Goal: Task Accomplishment & Management: Manage account settings

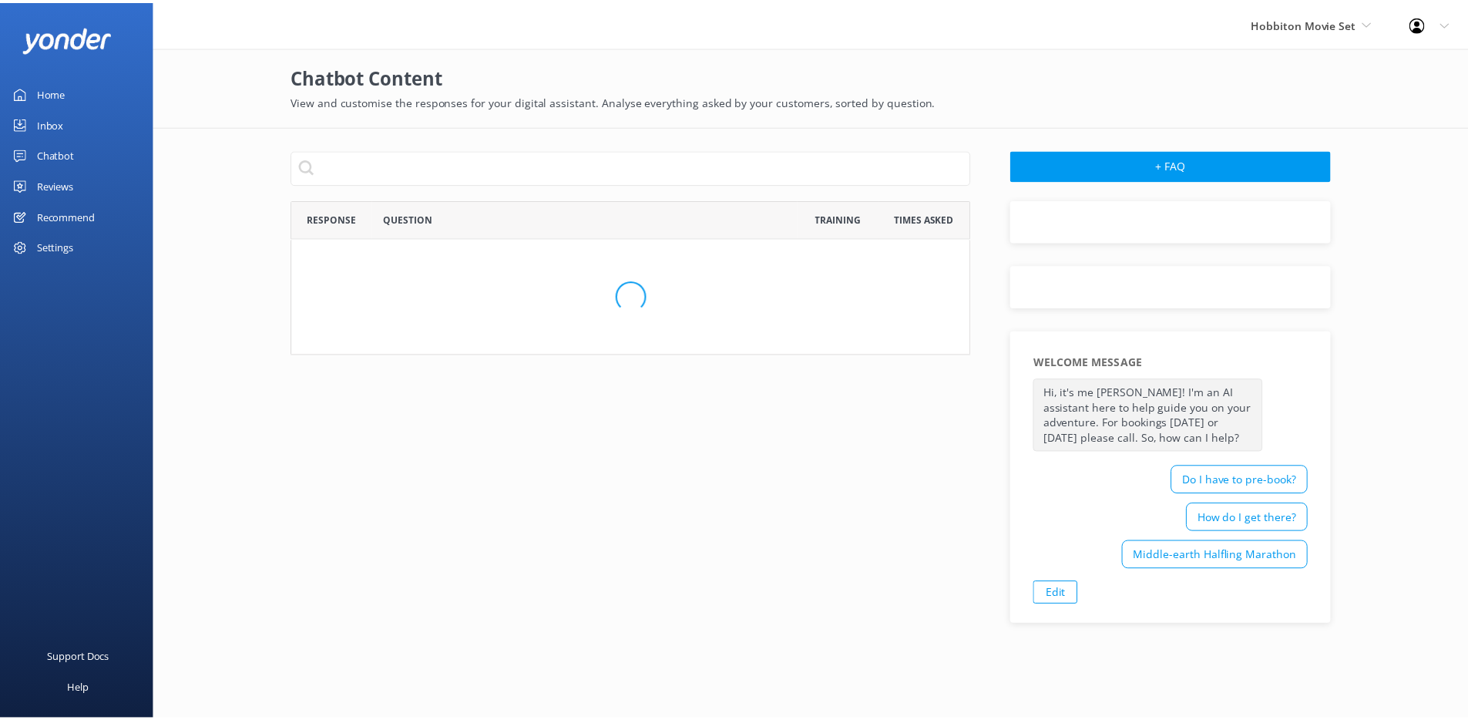
scroll to position [876, 674]
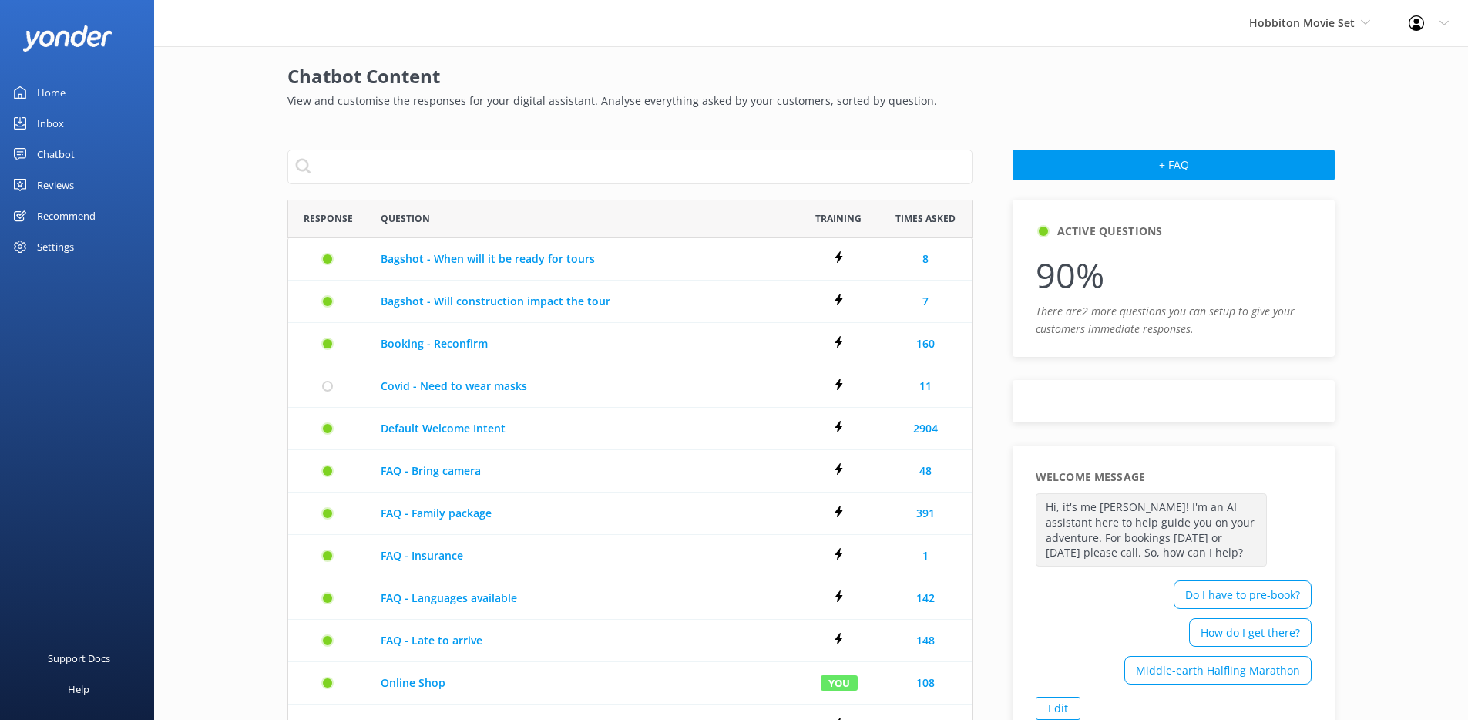
click at [46, 153] on div "Chatbot" at bounding box center [56, 154] width 38 height 31
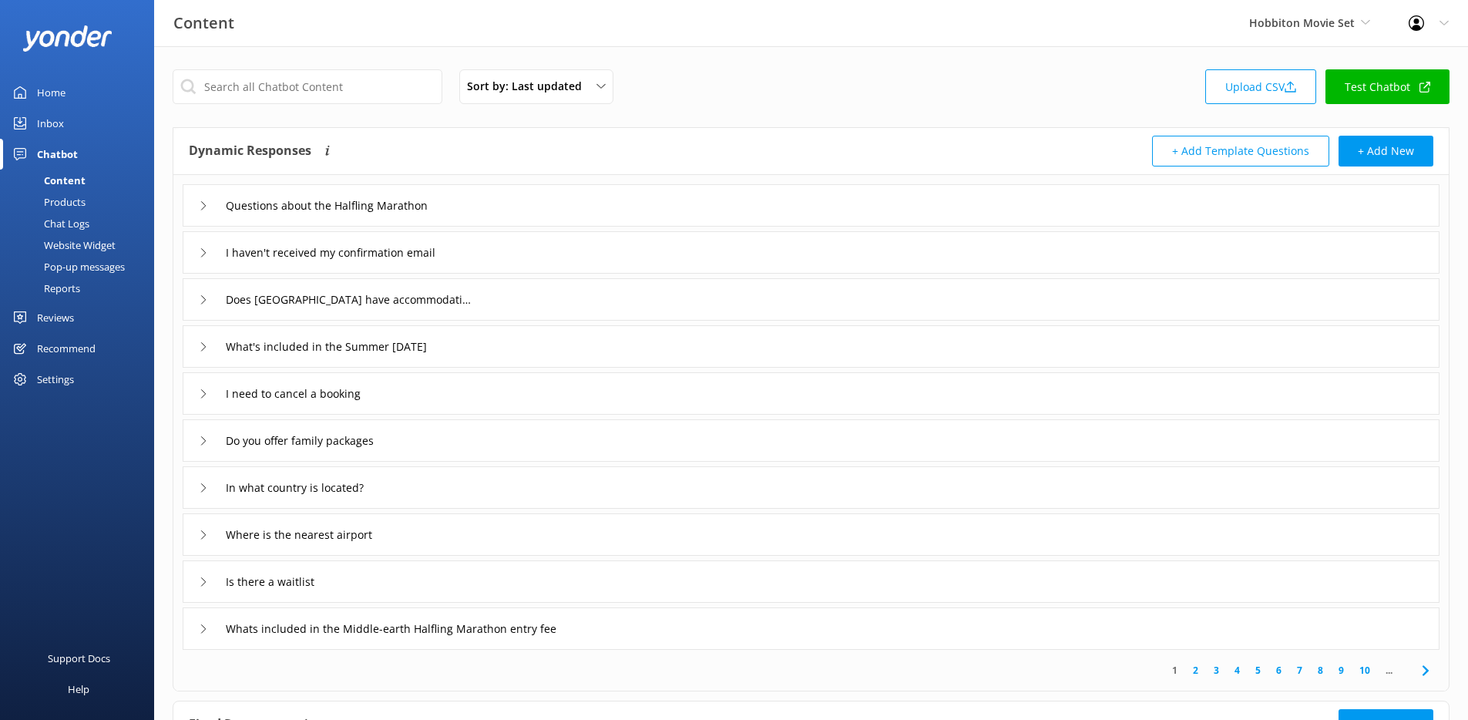
click at [47, 318] on div "Reviews" at bounding box center [55, 317] width 37 height 31
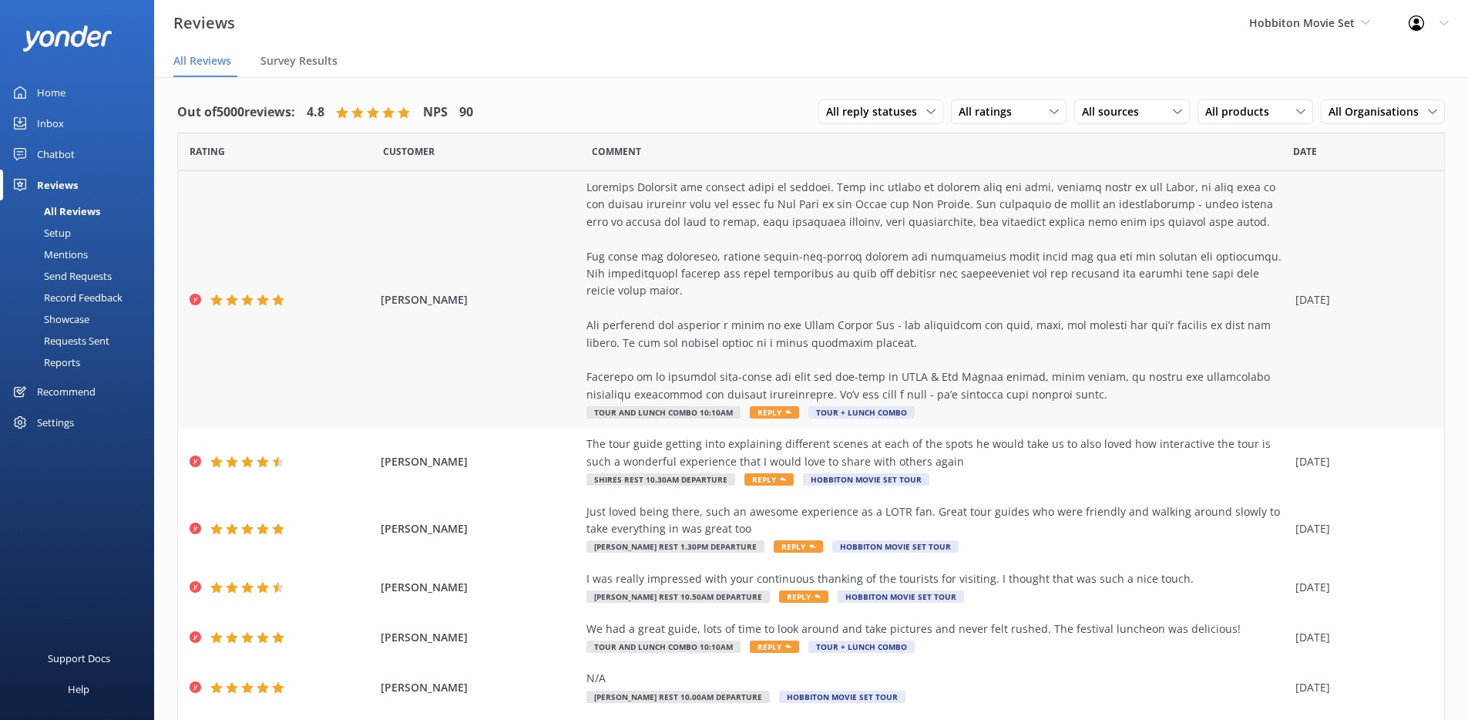
click at [643, 229] on div at bounding box center [937, 291] width 701 height 224
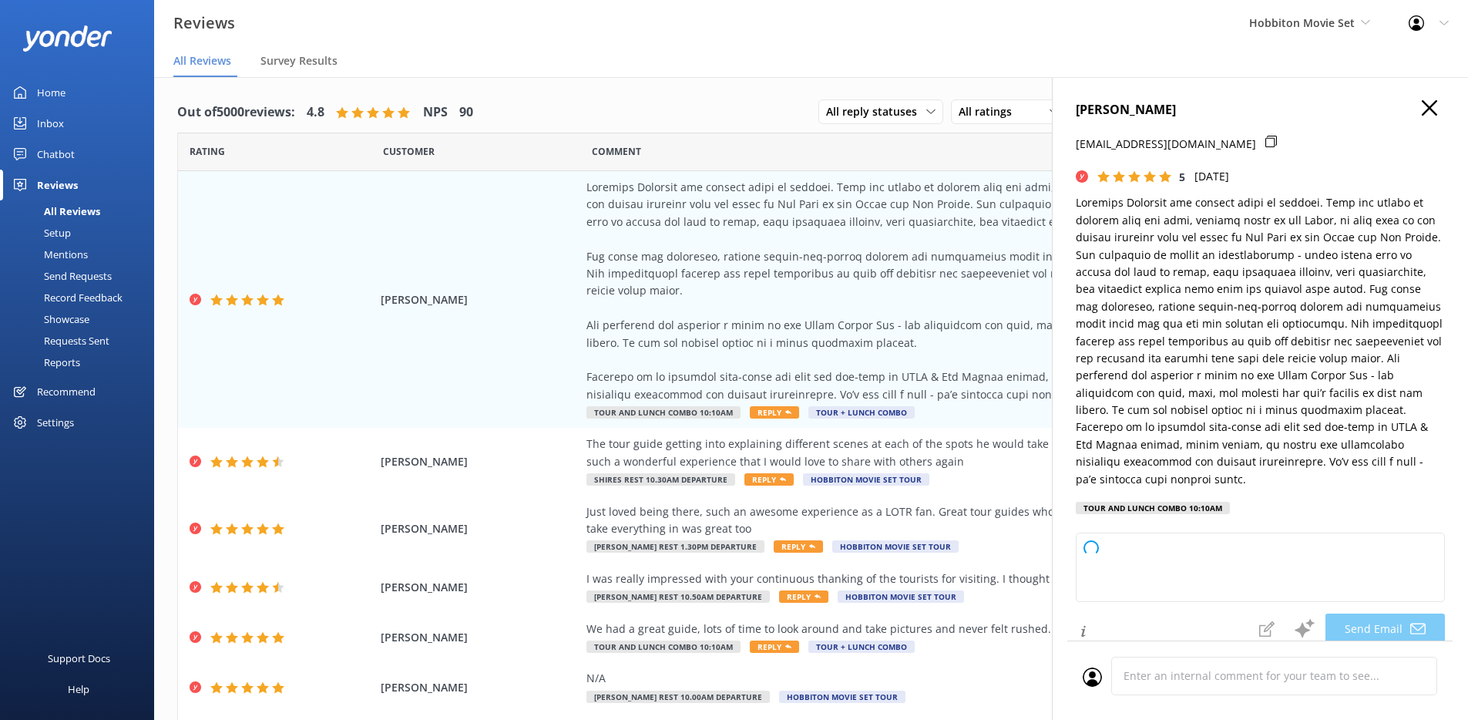
type textarea "Thank you so much, [PERSON_NAME], for your wonderful review! We're thrilled to …"
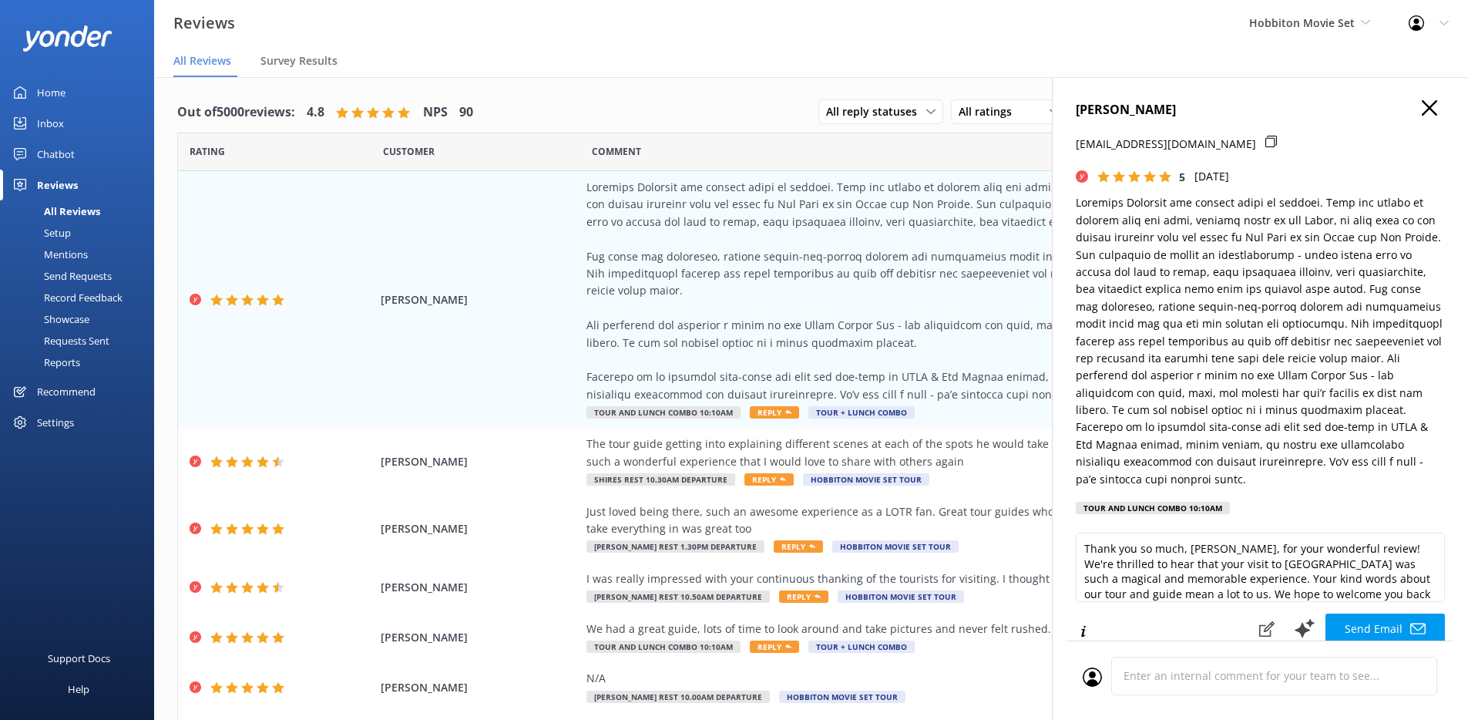
click at [1424, 113] on use at bounding box center [1429, 107] width 15 height 15
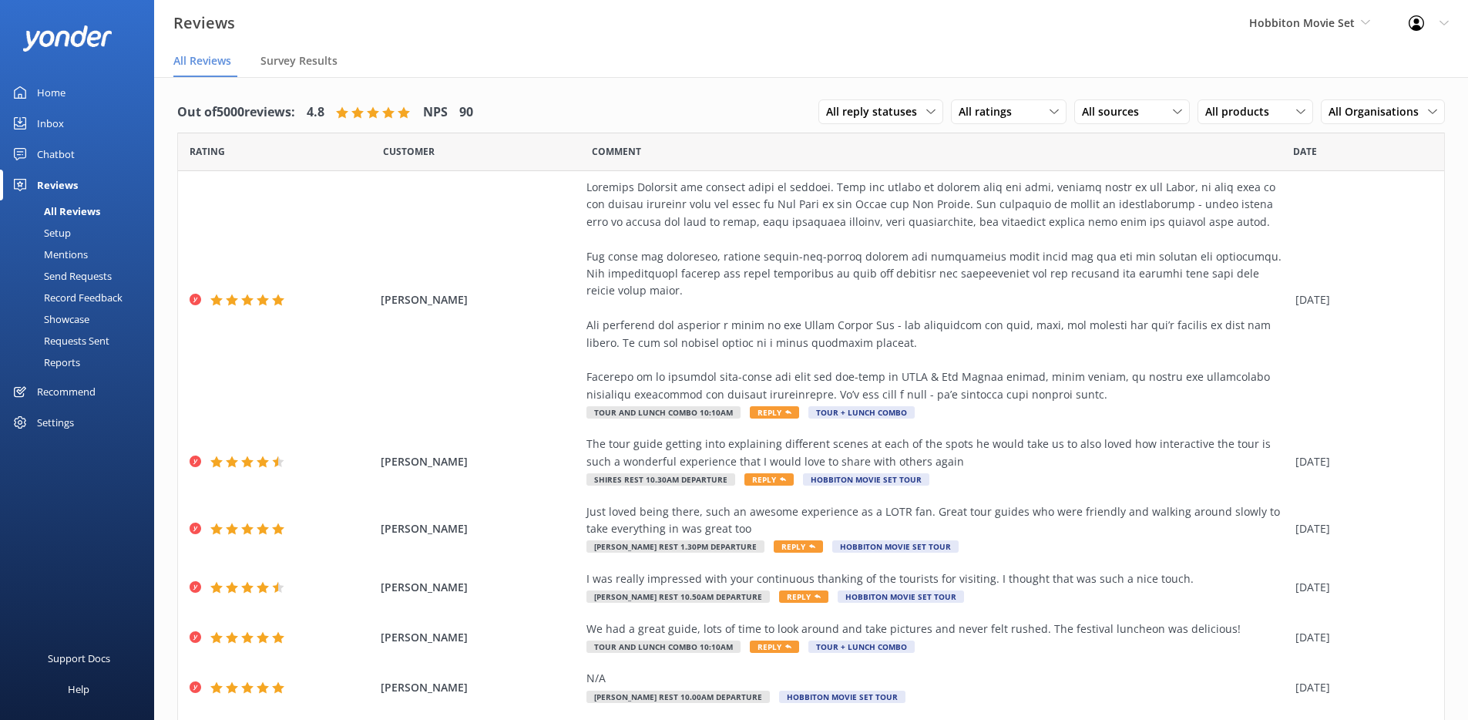
click at [1294, 32] on div "Hobbiton Movie Set GoSkydive [GEOGRAPHIC_DATA] [GEOGRAPHIC_DATA] Yonder demo Fa…" at bounding box center [1310, 23] width 160 height 46
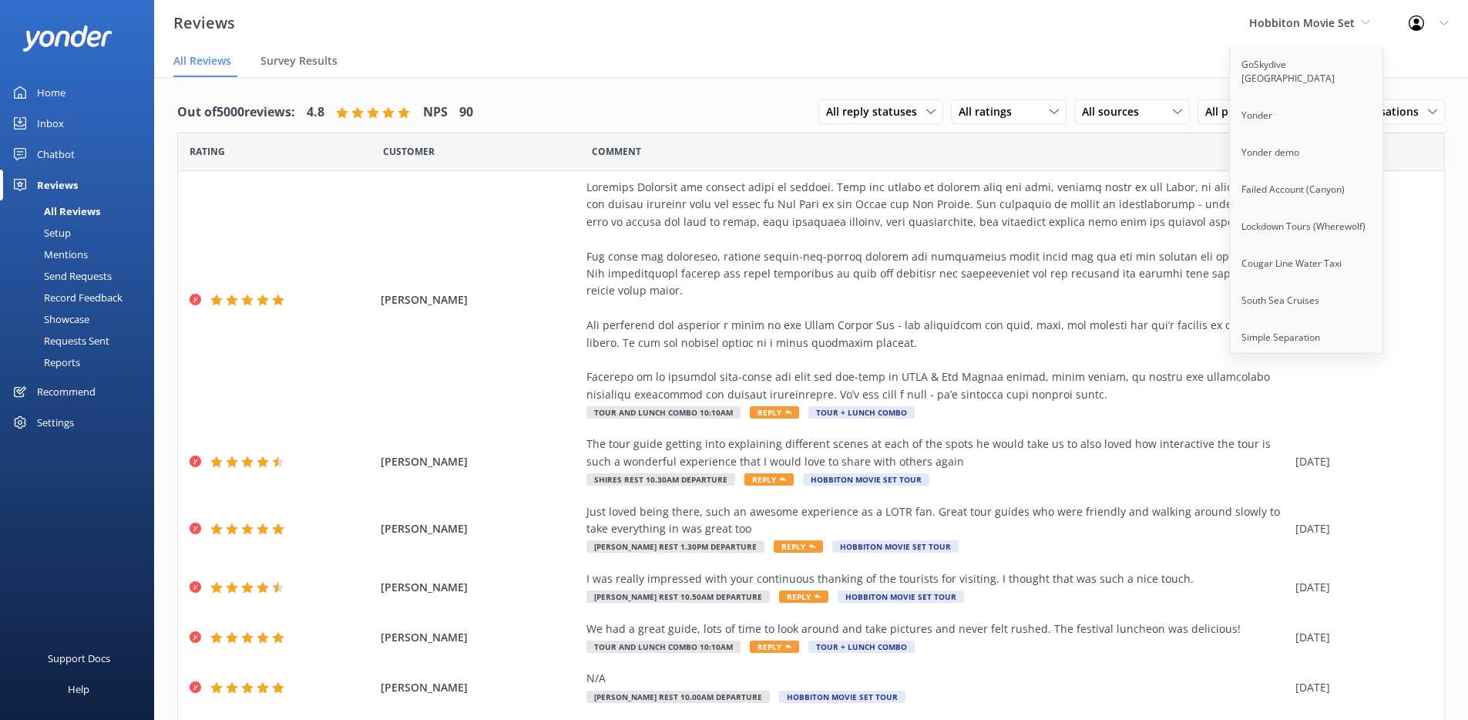
drag, startPoint x: 1319, startPoint y: 21, endPoint x: 1442, endPoint y: 22, distance: 122.5
click at [1321, 21] on span "Hobbiton Movie Set" at bounding box center [1302, 22] width 106 height 15
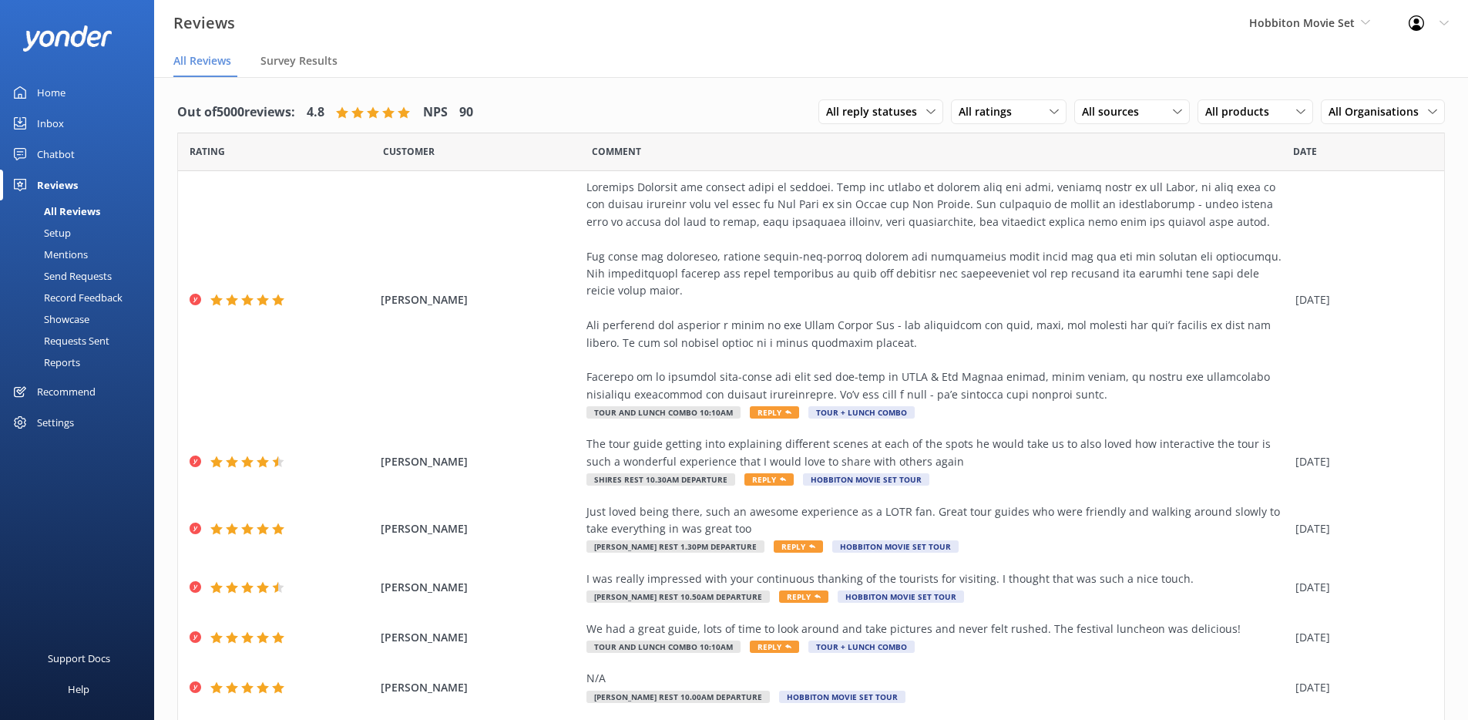
click at [1442, 22] on use at bounding box center [1444, 23] width 8 height 5
click at [1437, 28] on div "Profile Settings Logout" at bounding box center [1429, 23] width 79 height 46
click at [1447, 32] on div "Profile Settings Logout" at bounding box center [1429, 23] width 79 height 46
click at [1398, 100] on link "Logout" at bounding box center [1392, 104] width 154 height 39
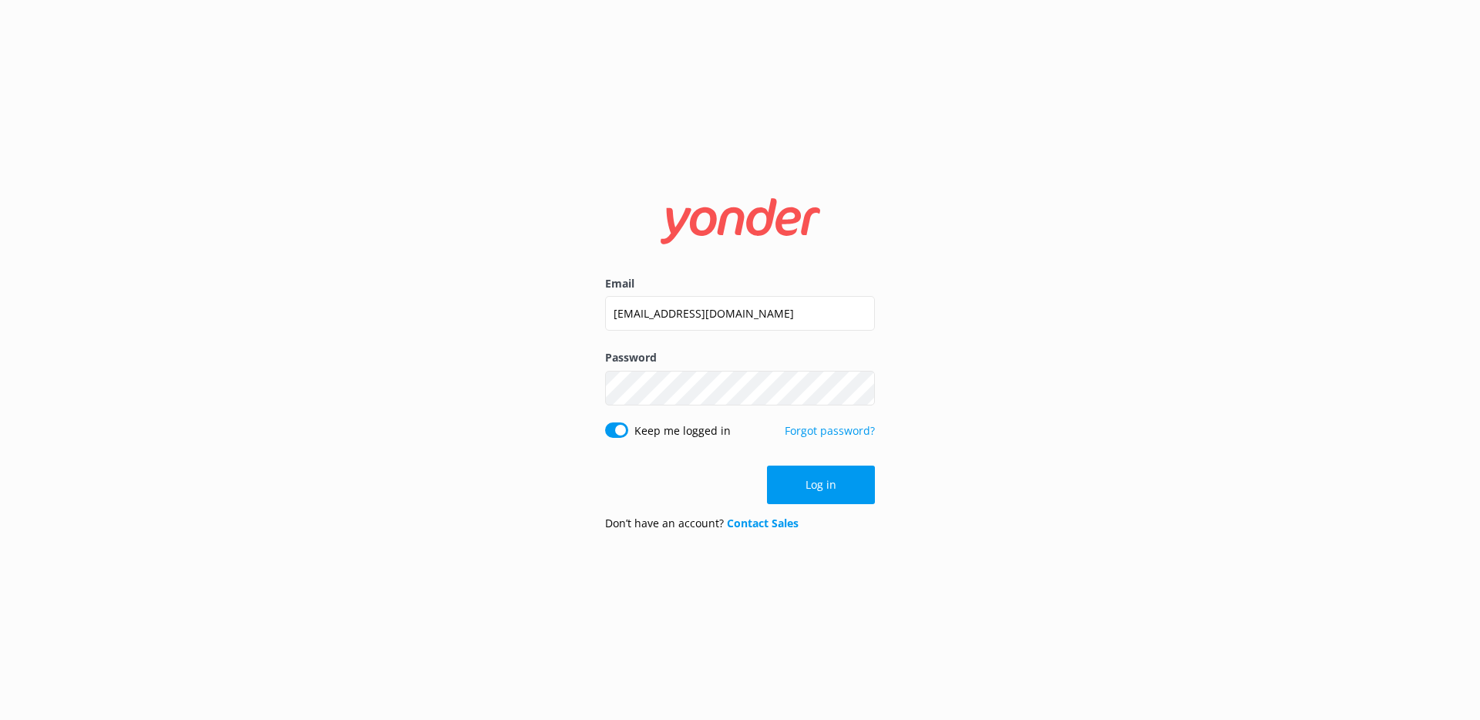
click at [731, 305] on input "[EMAIL_ADDRESS][DOMAIN_NAME]" at bounding box center [740, 313] width 270 height 35
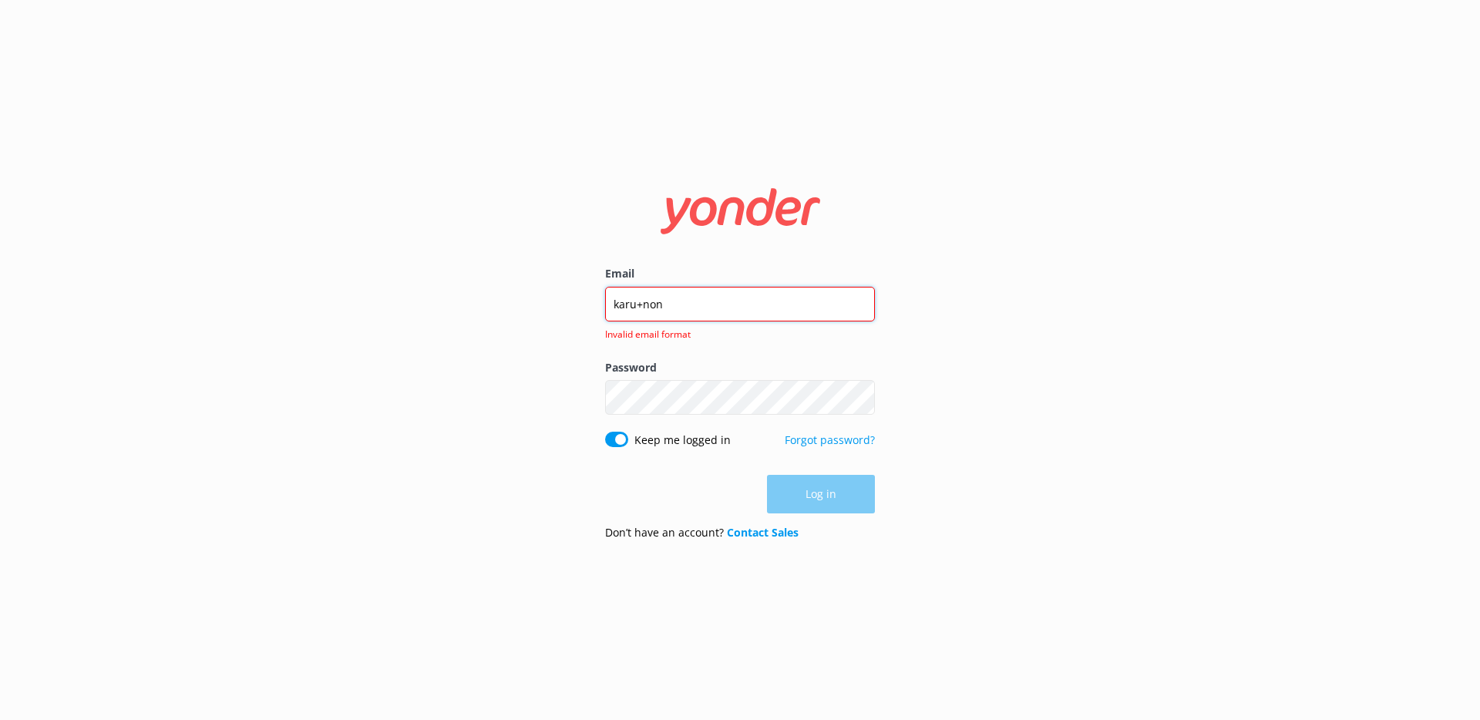
type input "[EMAIL_ADDRESS][DOMAIN_NAME]"
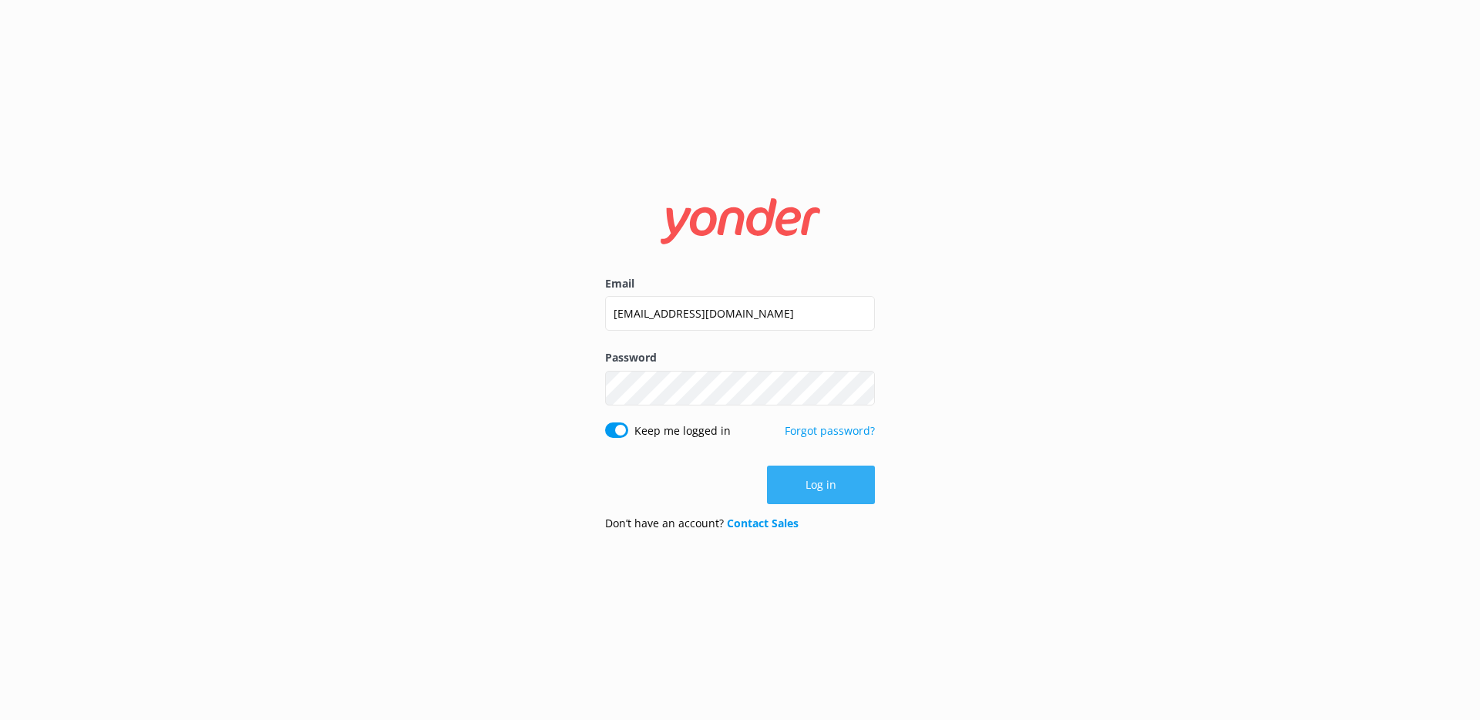
click at [846, 486] on button "Log in" at bounding box center [821, 485] width 108 height 39
